Goal: Transaction & Acquisition: Download file/media

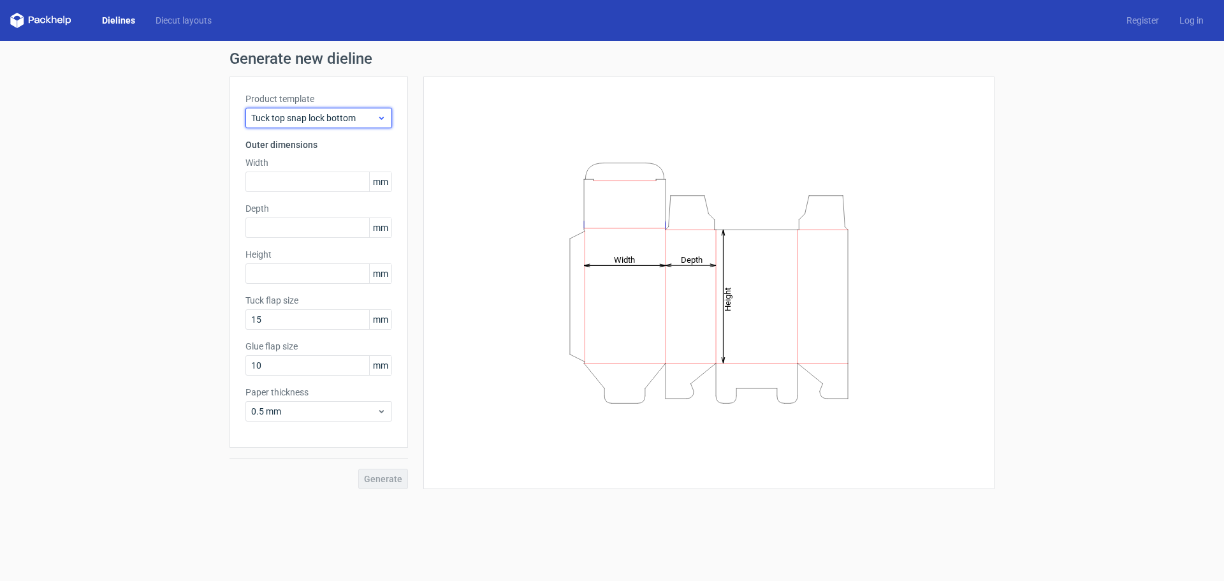
click at [365, 120] on span "Tuck top snap lock bottom" at bounding box center [314, 118] width 126 height 13
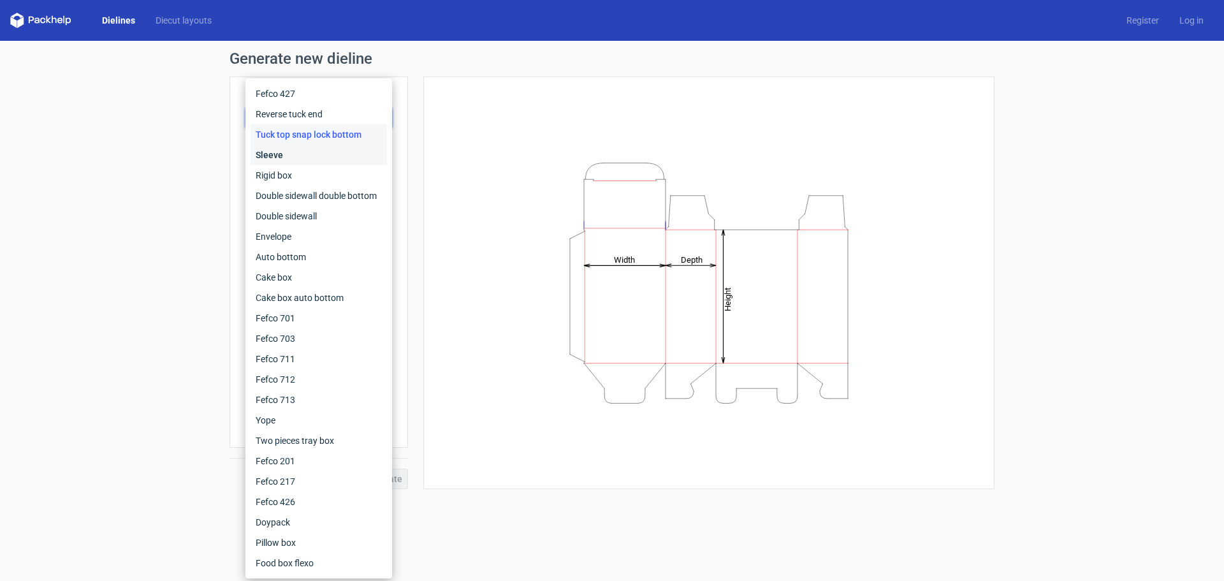
click at [358, 149] on div "Sleeve" at bounding box center [319, 155] width 136 height 20
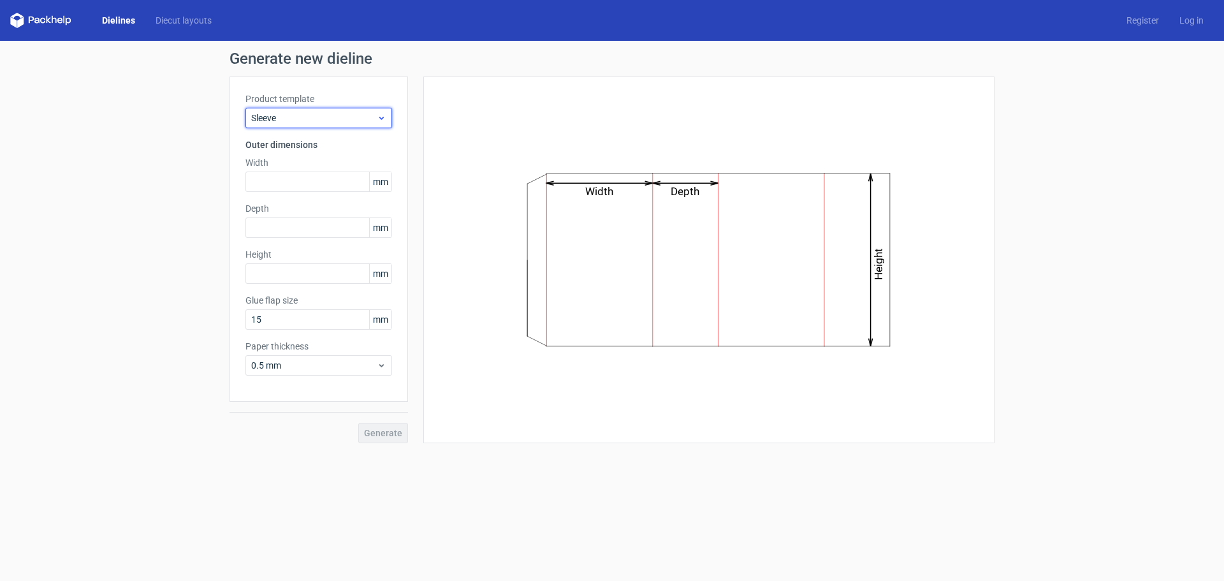
click at [361, 126] on div "Sleeve" at bounding box center [318, 118] width 147 height 20
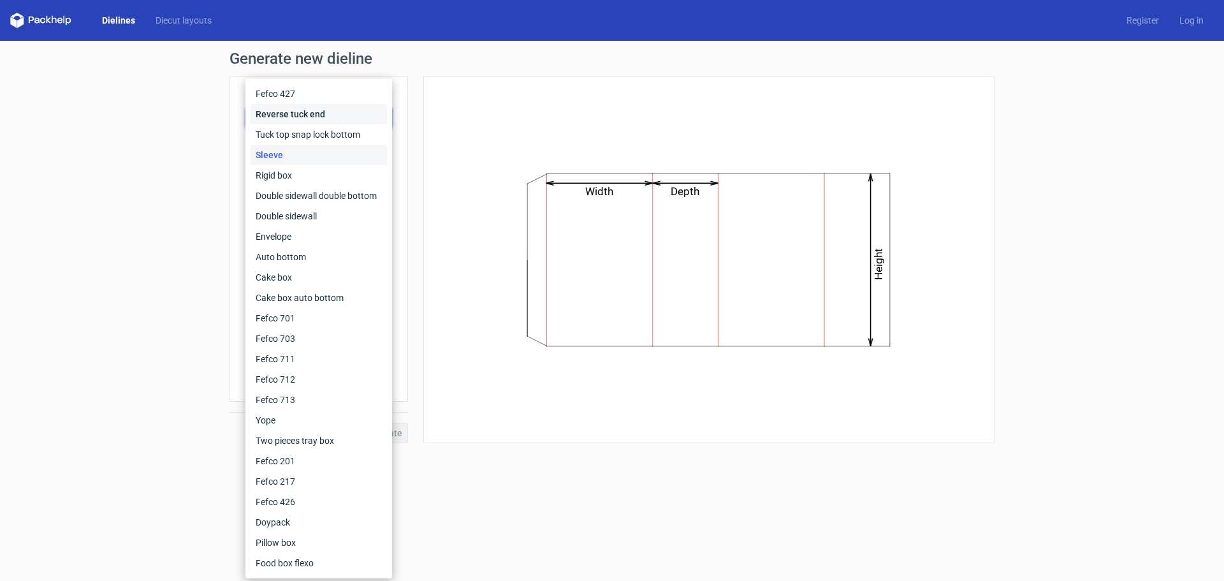
click at [357, 118] on div "Reverse tuck end" at bounding box center [319, 114] width 136 height 20
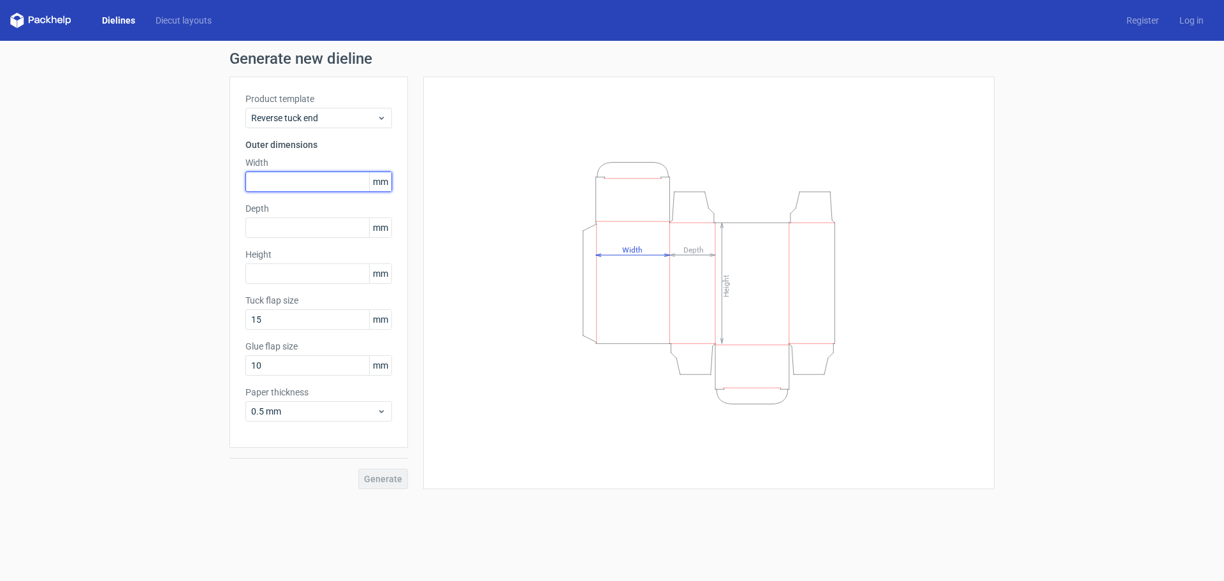
click at [287, 187] on input "text" at bounding box center [318, 181] width 147 height 20
type input "60"
type input "140"
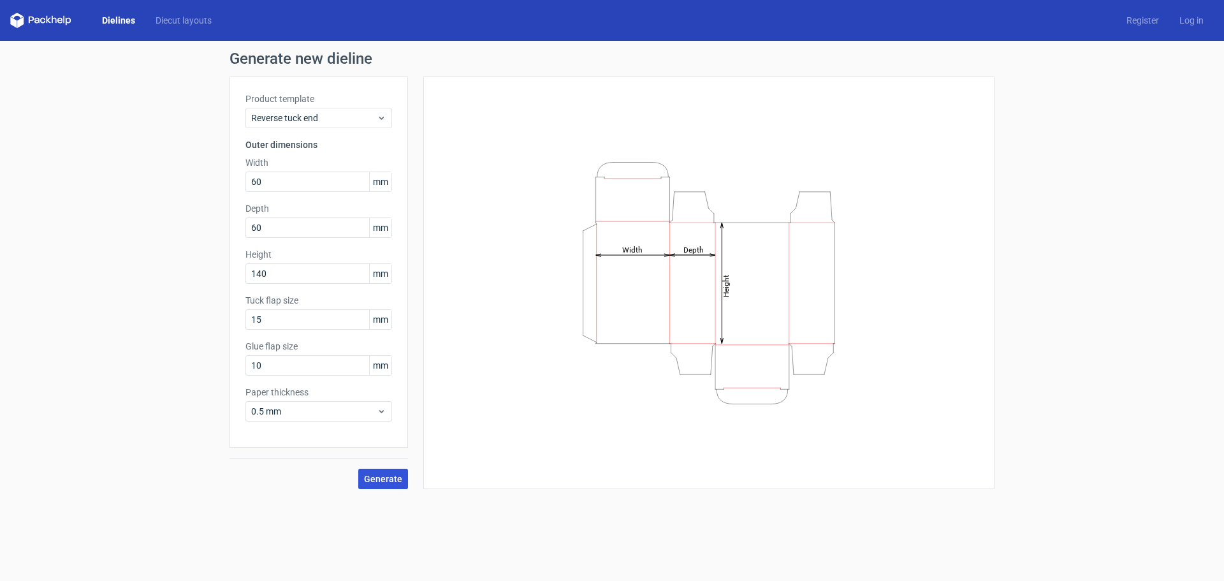
click at [389, 481] on span "Generate" at bounding box center [383, 478] width 38 height 9
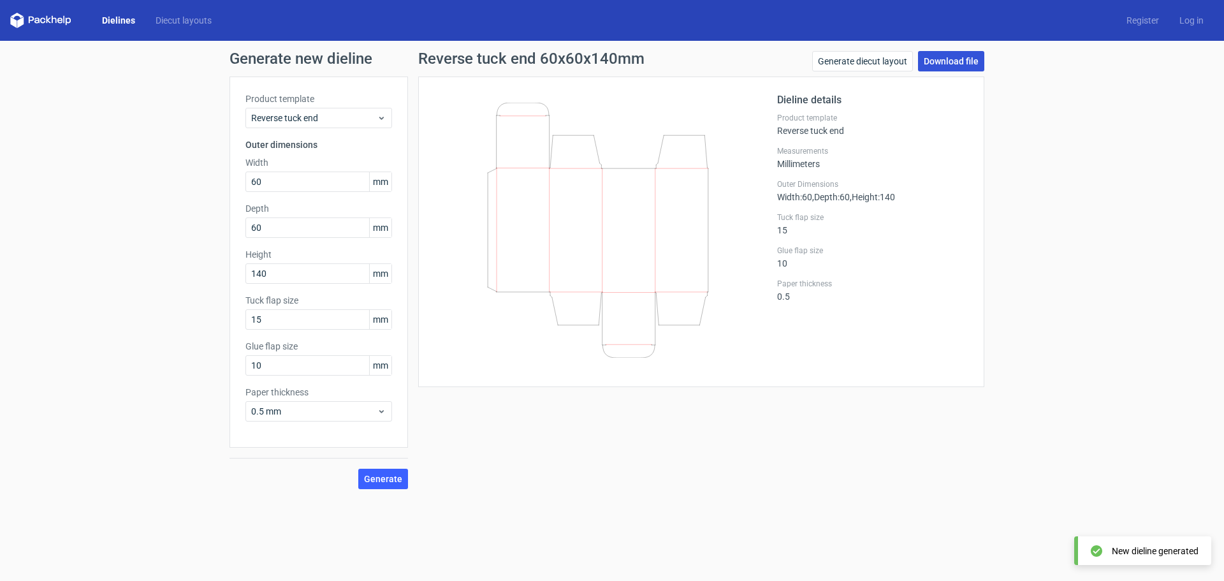
click at [949, 66] on link "Download file" at bounding box center [951, 61] width 66 height 20
